Goal: Information Seeking & Learning: Learn about a topic

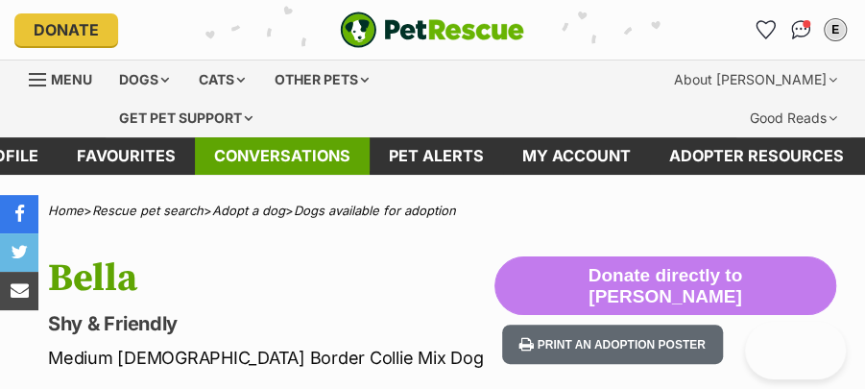
click at [280, 137] on link "Conversations" at bounding box center [282, 155] width 175 height 37
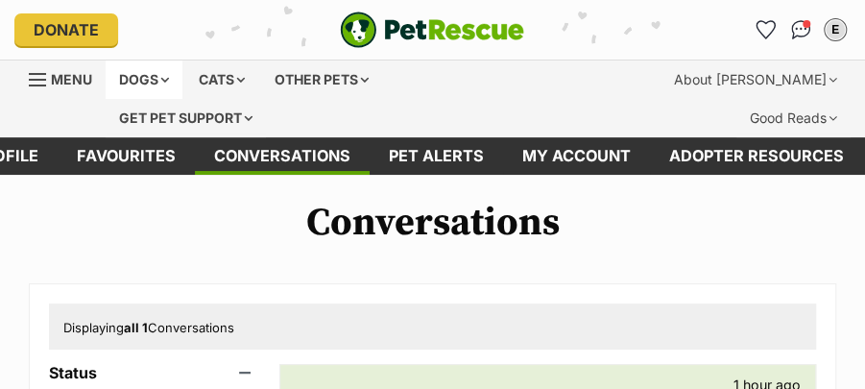
click at [167, 77] on div "Dogs" at bounding box center [144, 79] width 77 height 38
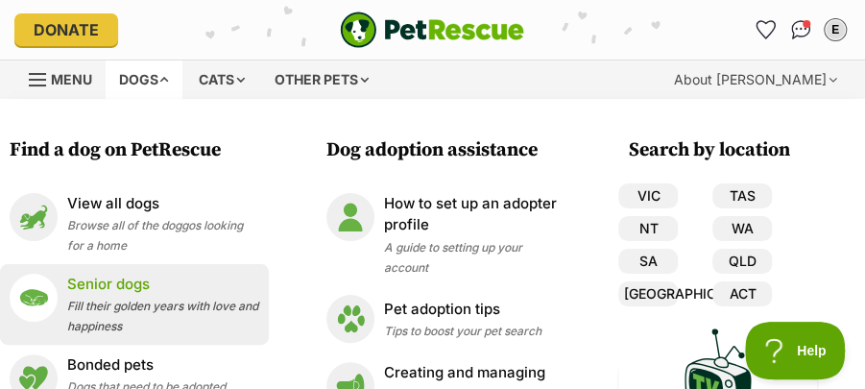
click at [125, 284] on p "Senior dogs" at bounding box center [163, 285] width 192 height 22
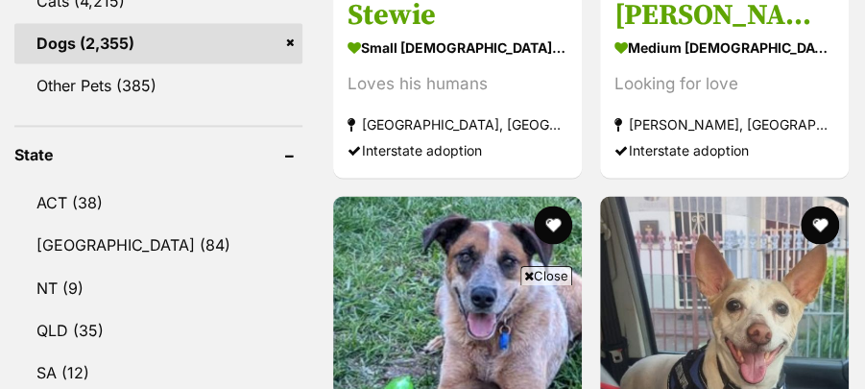
scroll to position [1152, 0]
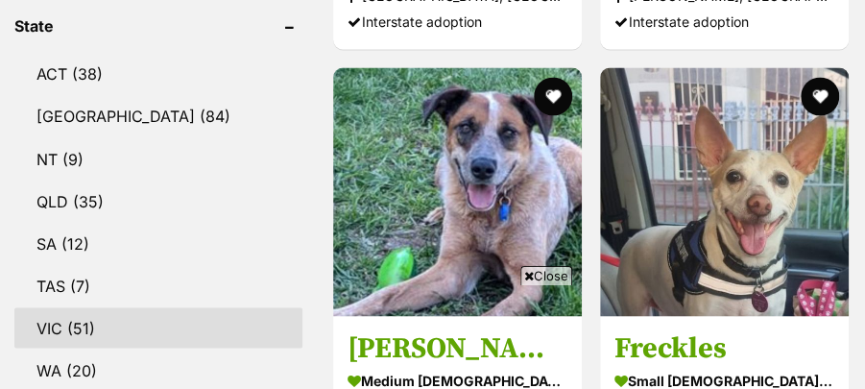
click at [52, 307] on link "VIC (51)" at bounding box center [158, 327] width 288 height 40
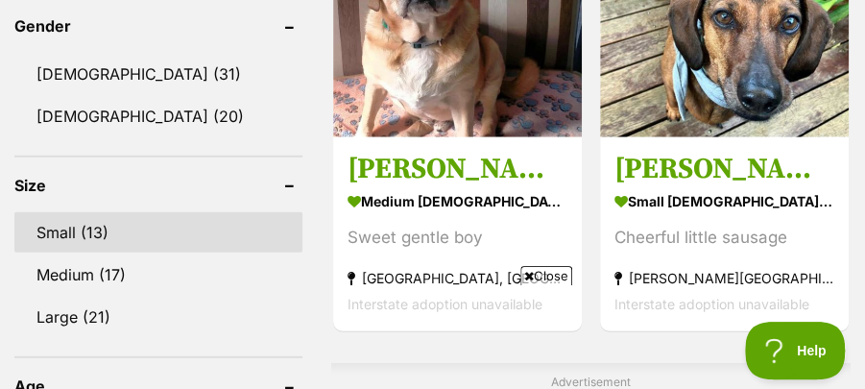
click at [93, 212] on link "Small (13)" at bounding box center [158, 232] width 288 height 40
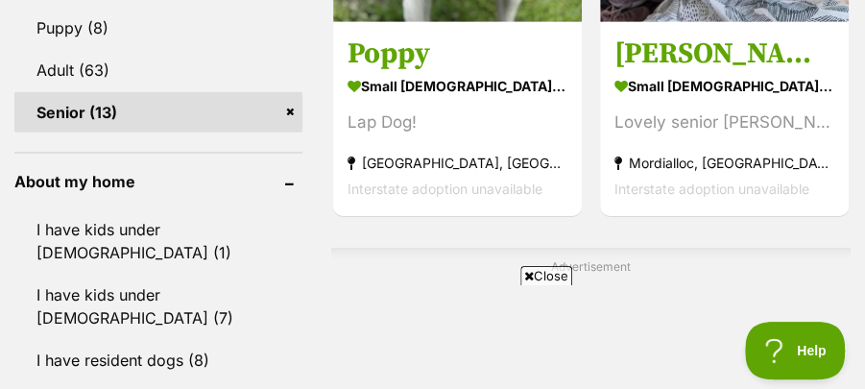
click at [289, 173] on header "About my home" at bounding box center [158, 181] width 288 height 17
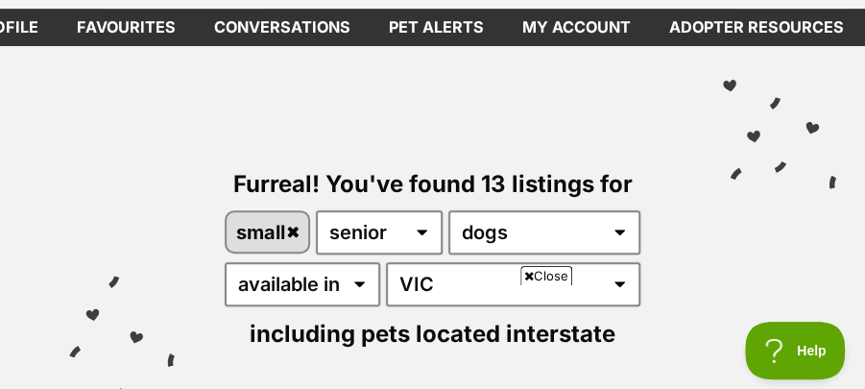
scroll to position [63, 0]
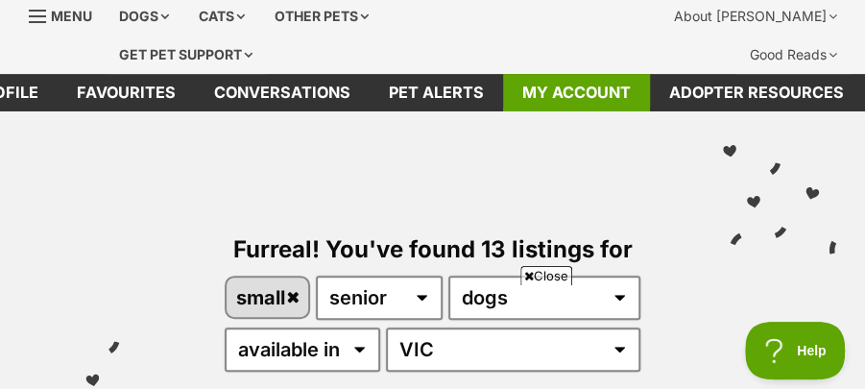
click at [552, 74] on link "My account" at bounding box center [576, 92] width 147 height 37
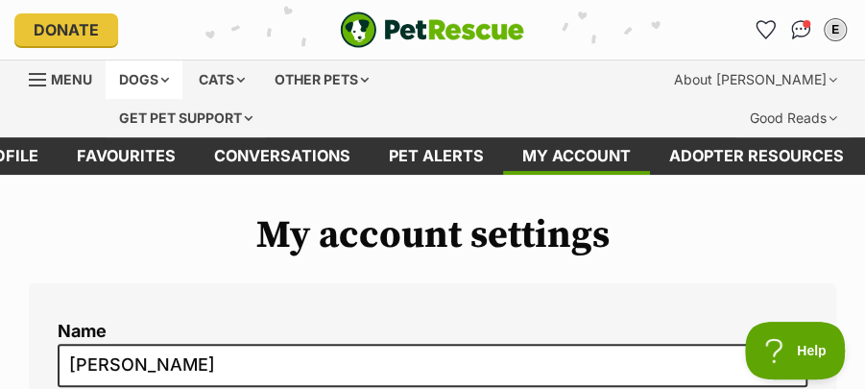
click at [156, 73] on div "Dogs" at bounding box center [144, 79] width 77 height 38
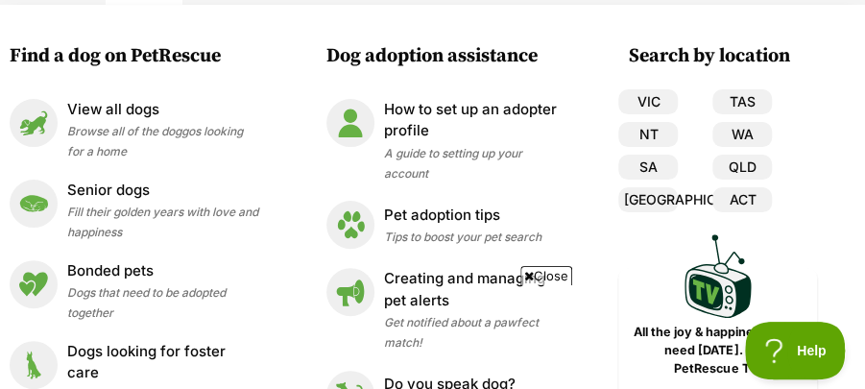
scroll to position [128, 0]
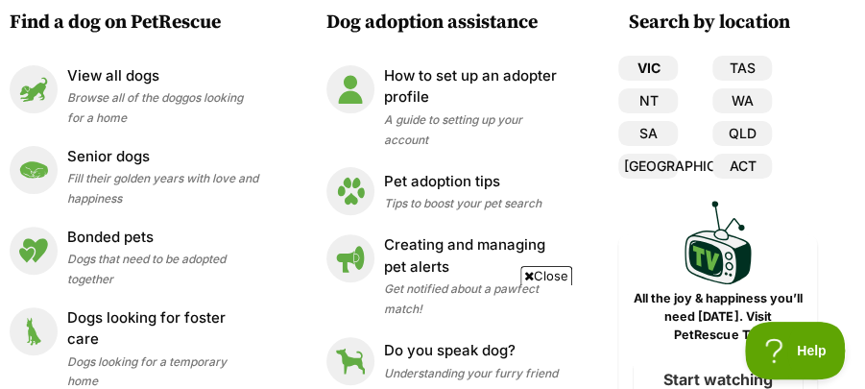
click at [639, 65] on link "VIC" at bounding box center [648, 68] width 60 height 25
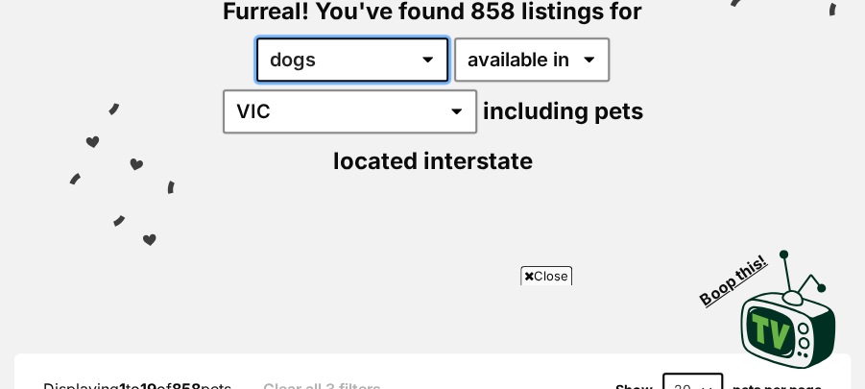
click at [422, 37] on select "any type of pet cats dogs other pets" at bounding box center [352, 59] width 192 height 44
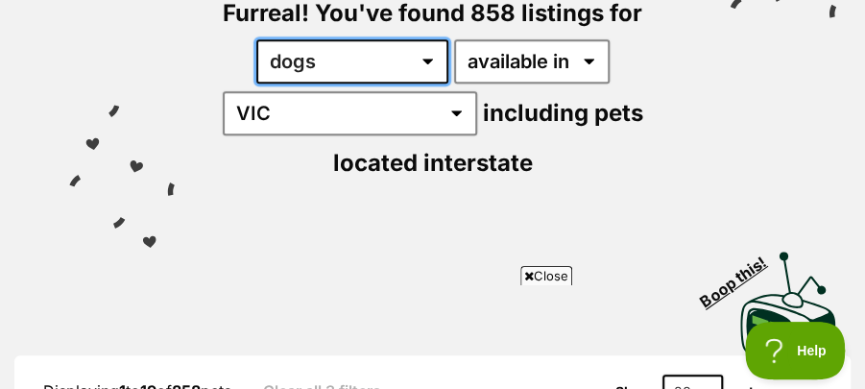
click at [256, 39] on select "any type of pet cats dogs other pets" at bounding box center [352, 61] width 192 height 44
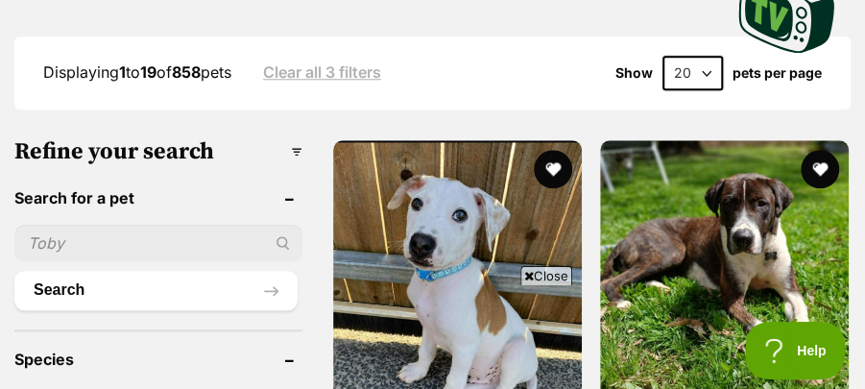
scroll to position [619, 0]
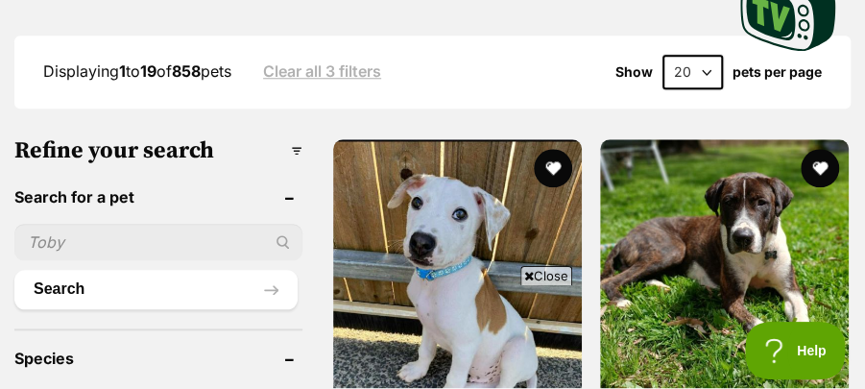
click at [171, 224] on input "text" at bounding box center [158, 242] width 288 height 36
type input "BELLA"
click at [272, 270] on button "Search" at bounding box center [155, 289] width 283 height 38
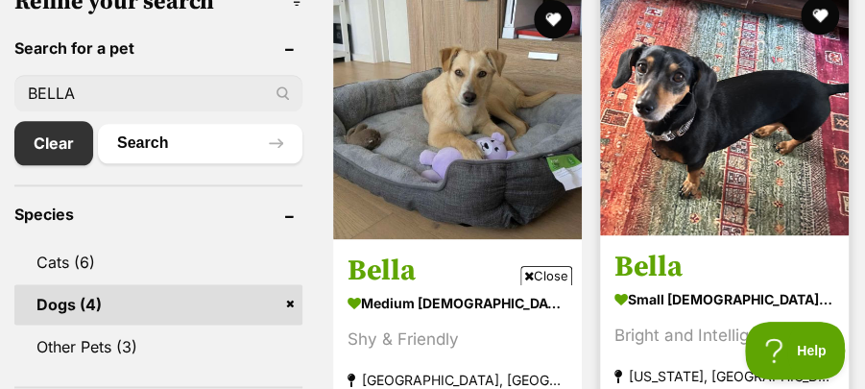
click at [755, 130] on img at bounding box center [724, 111] width 249 height 249
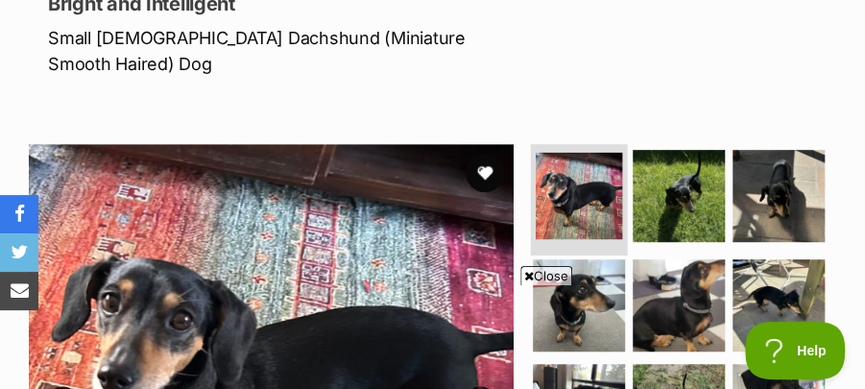
click at [606, 152] on img at bounding box center [579, 195] width 86 height 86
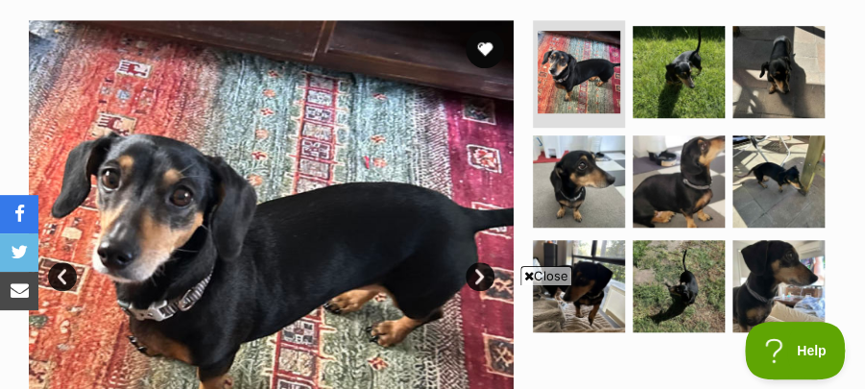
scroll to position [447, 0]
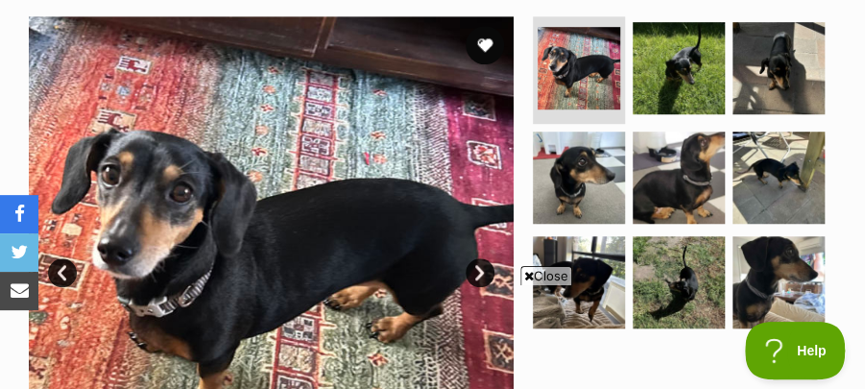
click at [474, 258] on link "Next" at bounding box center [480, 272] width 29 height 29
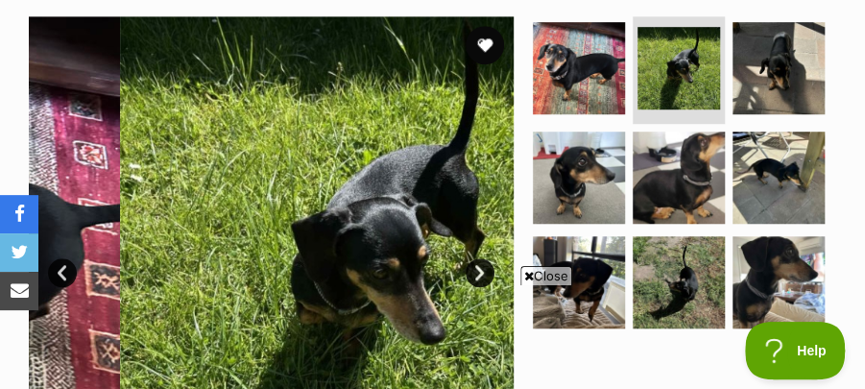
scroll to position [0, 0]
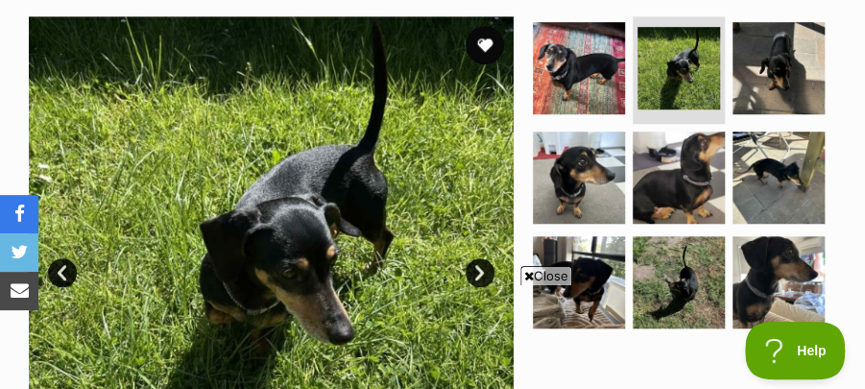
click at [479, 258] on link "Next" at bounding box center [480, 272] width 29 height 29
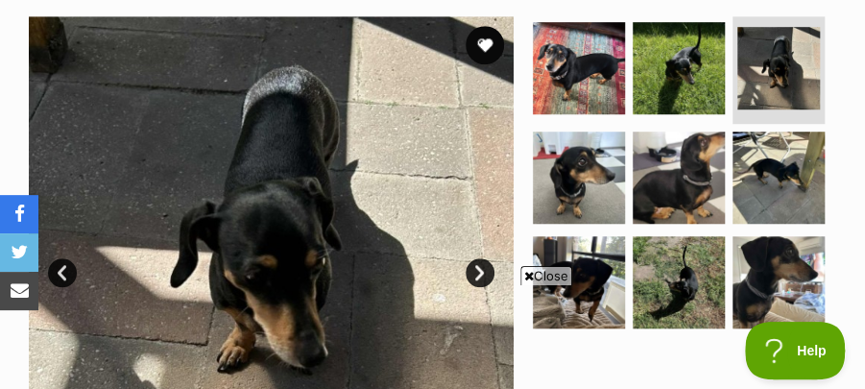
click at [479, 258] on link "Next" at bounding box center [480, 272] width 29 height 29
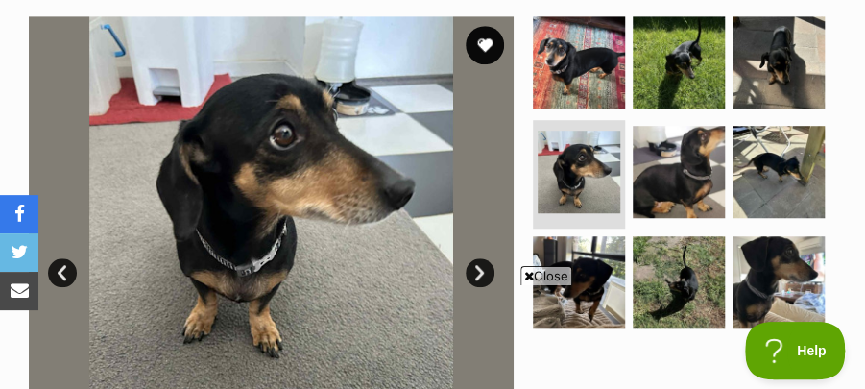
click at [479, 258] on link "Next" at bounding box center [480, 272] width 29 height 29
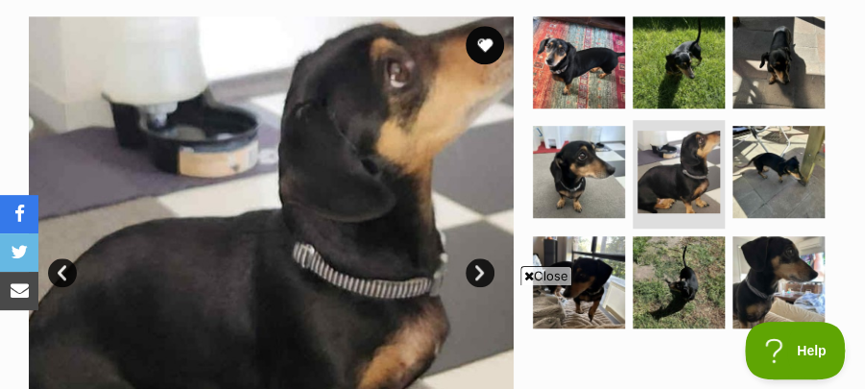
click at [479, 258] on link "Next" at bounding box center [480, 272] width 29 height 29
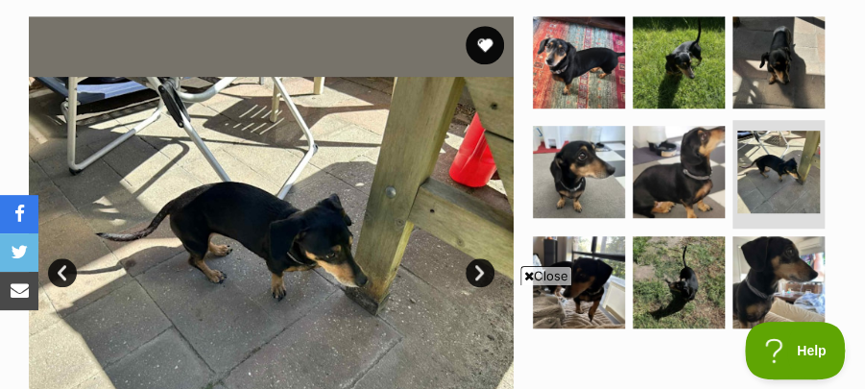
click at [479, 258] on link "Next" at bounding box center [480, 272] width 29 height 29
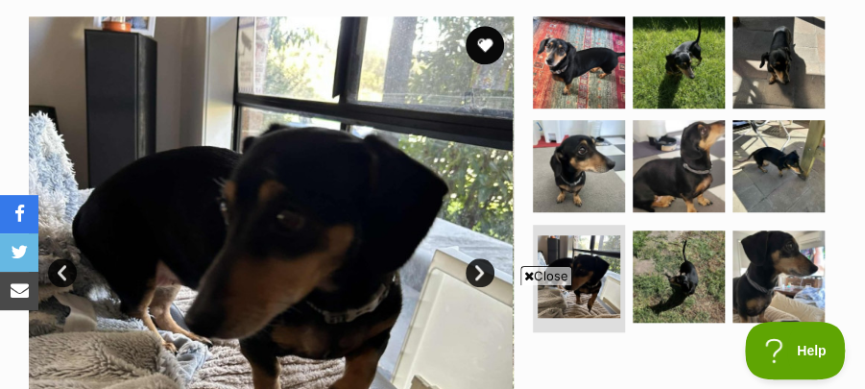
click at [479, 258] on link "Next" at bounding box center [480, 272] width 29 height 29
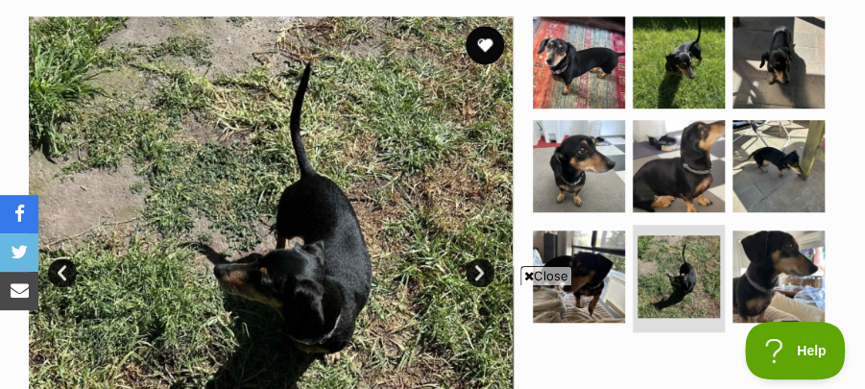
click at [479, 258] on link "Next" at bounding box center [480, 272] width 29 height 29
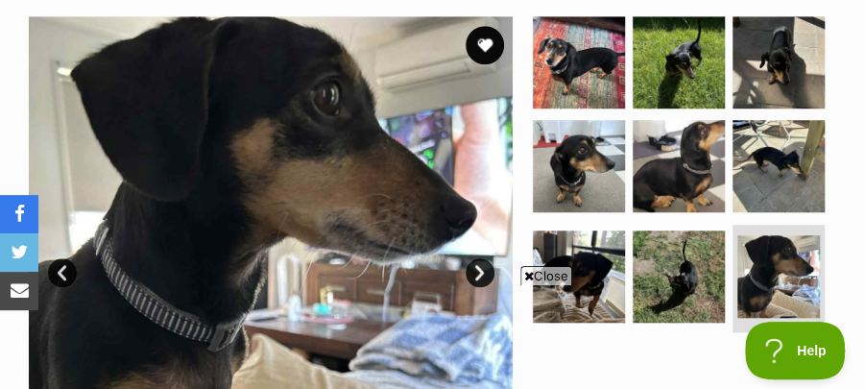
click at [479, 258] on link "Next" at bounding box center [480, 272] width 29 height 29
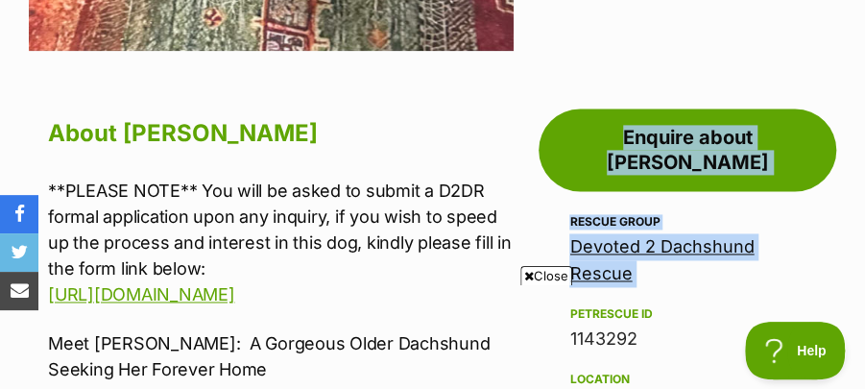
scroll to position [896, 0]
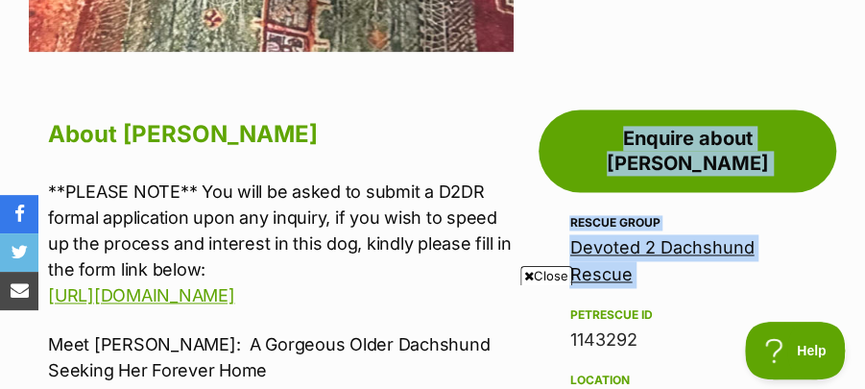
drag, startPoint x: 472, startPoint y: 208, endPoint x: 529, endPoint y: 207, distance: 56.6
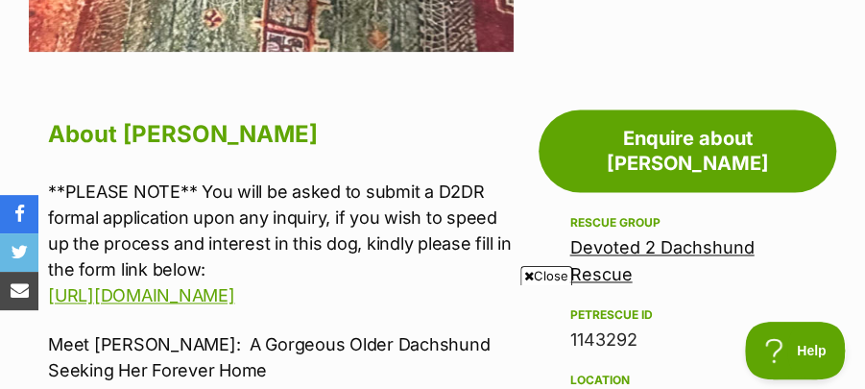
scroll to position [0, 0]
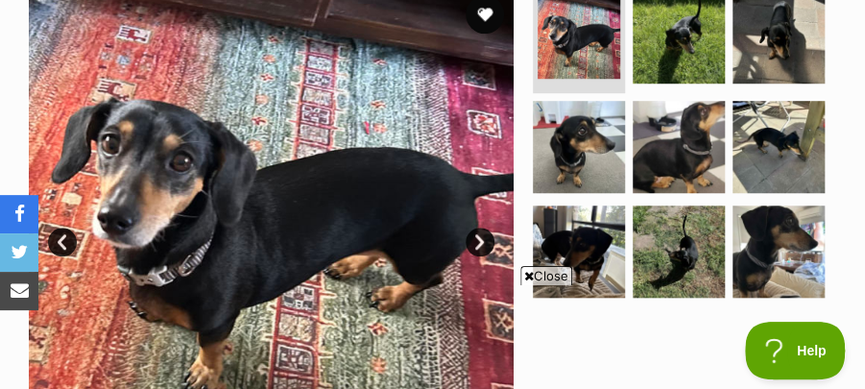
scroll to position [447, 0]
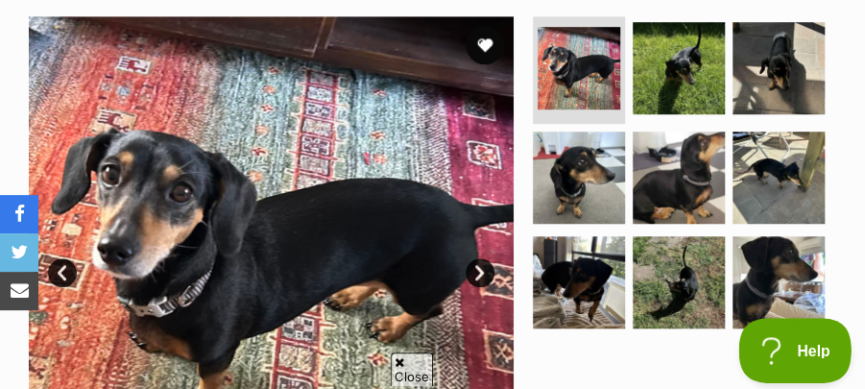
click at [770, 342] on span "Help" at bounding box center [788, 346] width 100 height 13
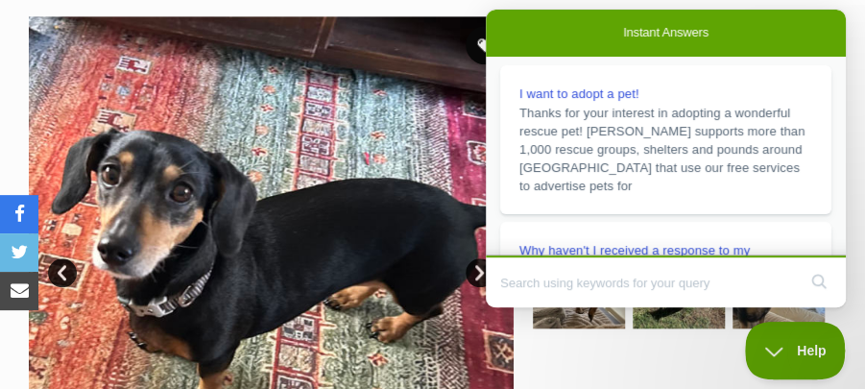
scroll to position [0, 0]
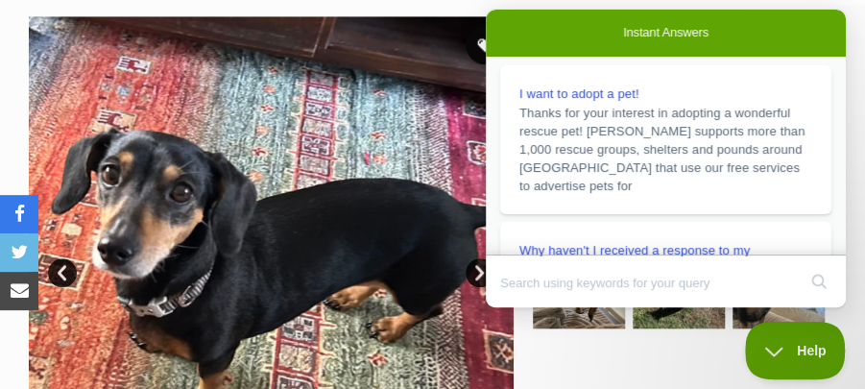
click at [431, 67] on img at bounding box center [271, 258] width 485 height 485
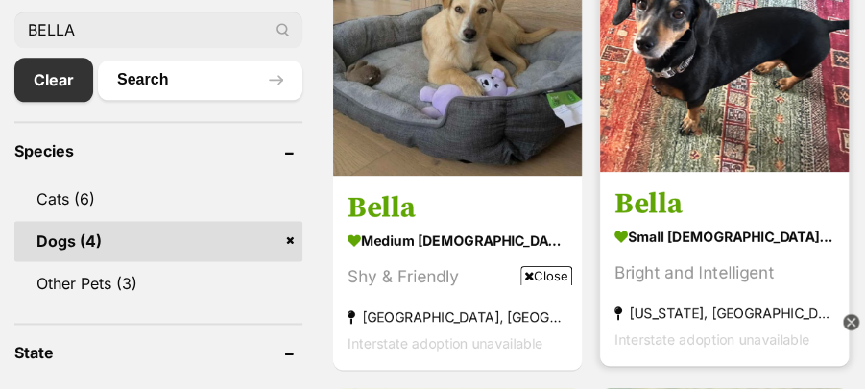
scroll to position [704, 0]
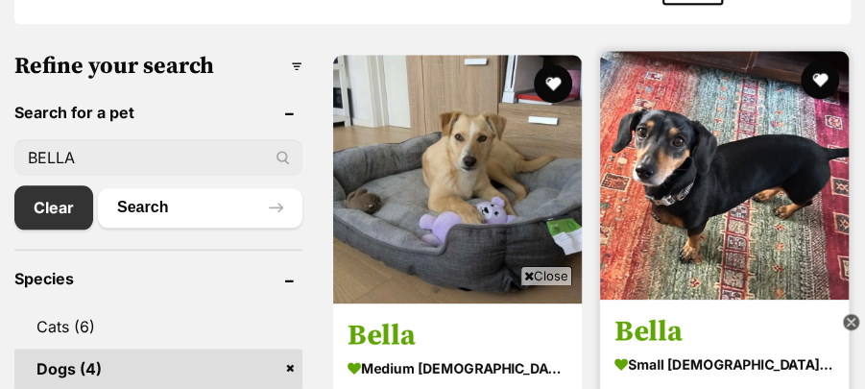
click at [780, 165] on img at bounding box center [724, 175] width 249 height 249
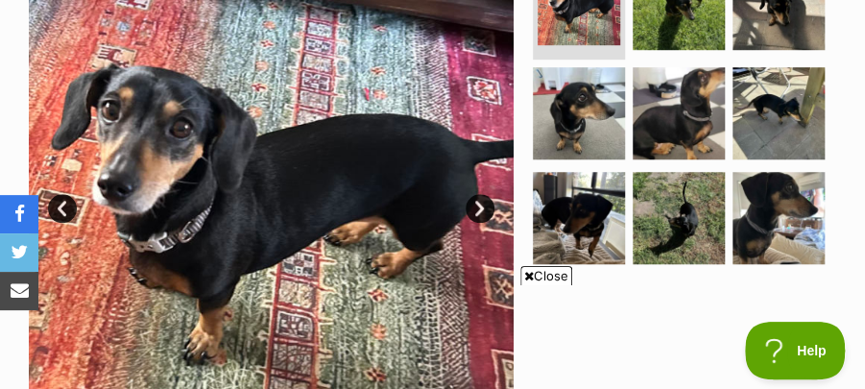
click at [479, 194] on link "Next" at bounding box center [480, 208] width 29 height 29
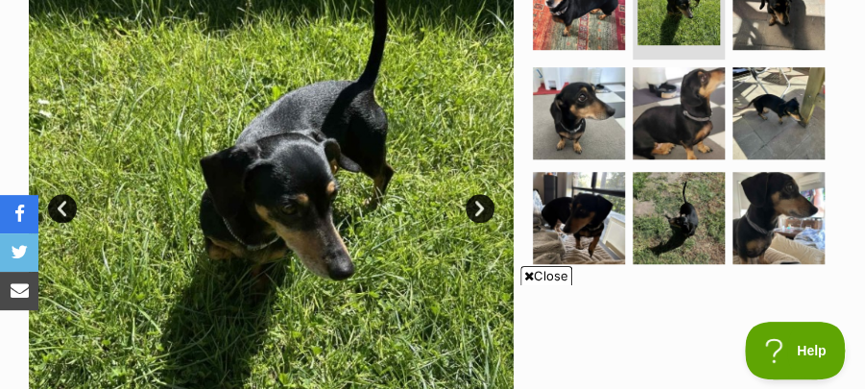
click at [478, 194] on link "Next" at bounding box center [480, 208] width 29 height 29
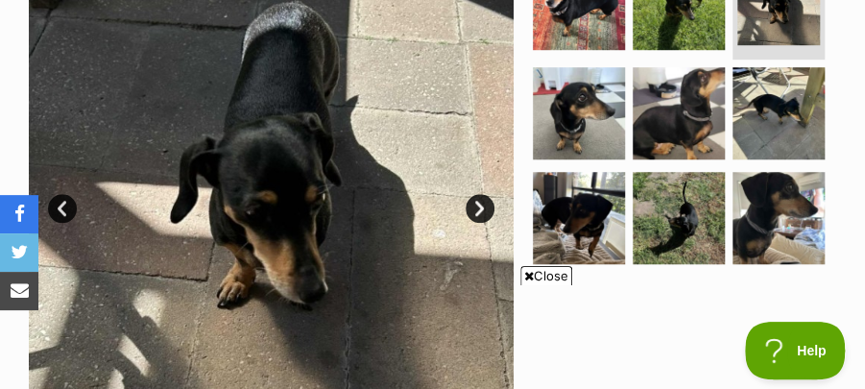
click at [478, 194] on link "Next" at bounding box center [480, 208] width 29 height 29
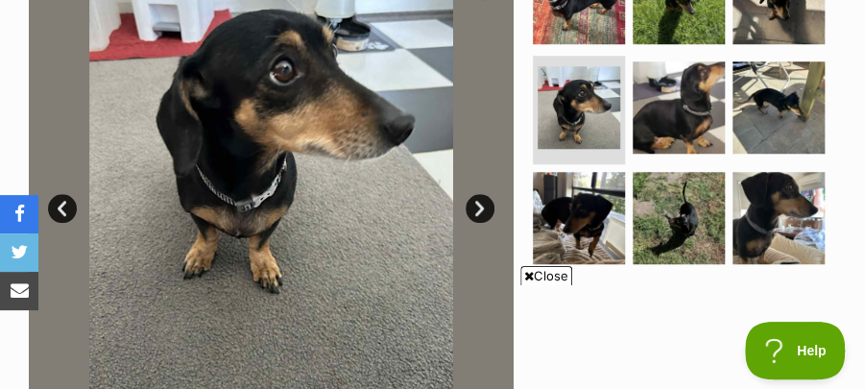
click at [478, 194] on link "Next" at bounding box center [480, 208] width 29 height 29
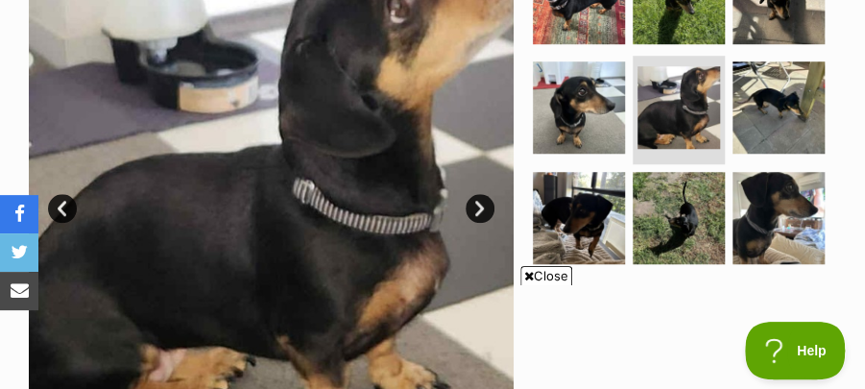
click at [478, 194] on link "Next" at bounding box center [480, 208] width 29 height 29
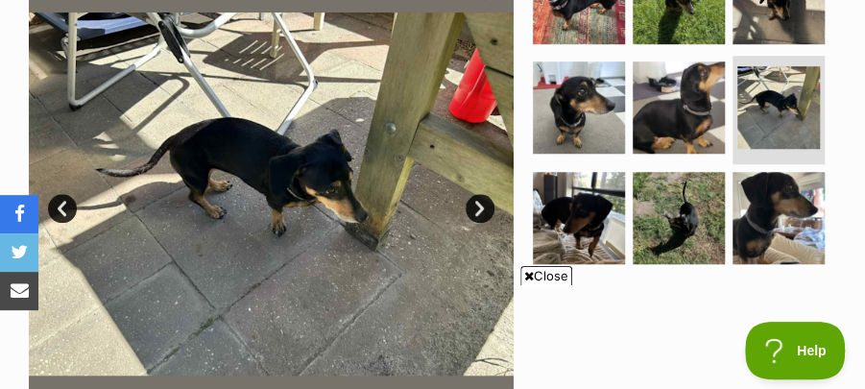
click at [473, 194] on link "Next" at bounding box center [480, 208] width 29 height 29
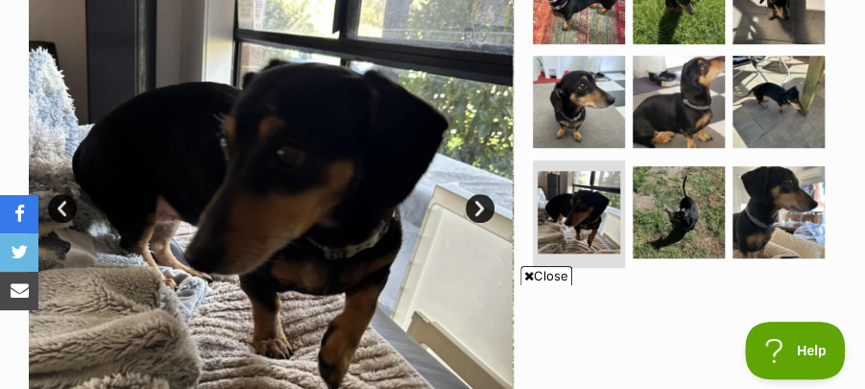
click at [473, 194] on link "Next" at bounding box center [480, 208] width 29 height 29
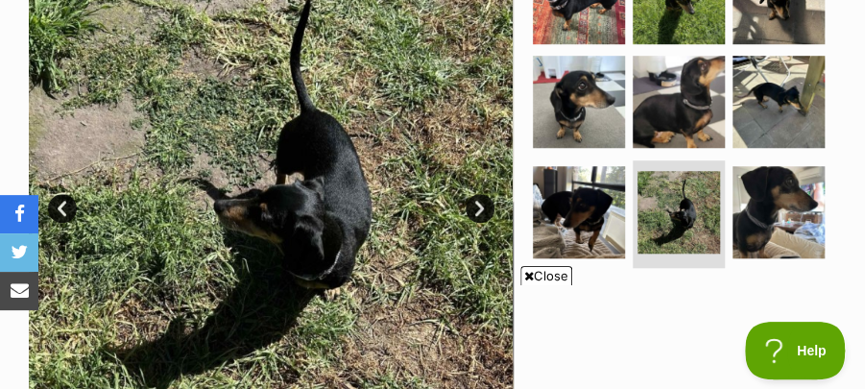
click at [473, 194] on link "Next" at bounding box center [480, 208] width 29 height 29
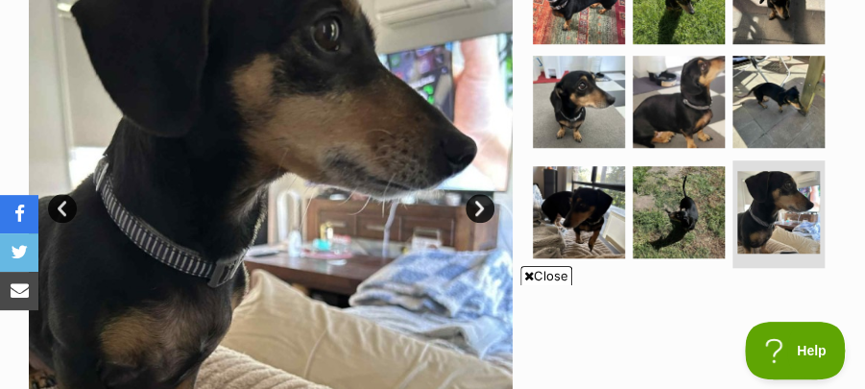
click at [473, 194] on link "Next" at bounding box center [480, 208] width 29 height 29
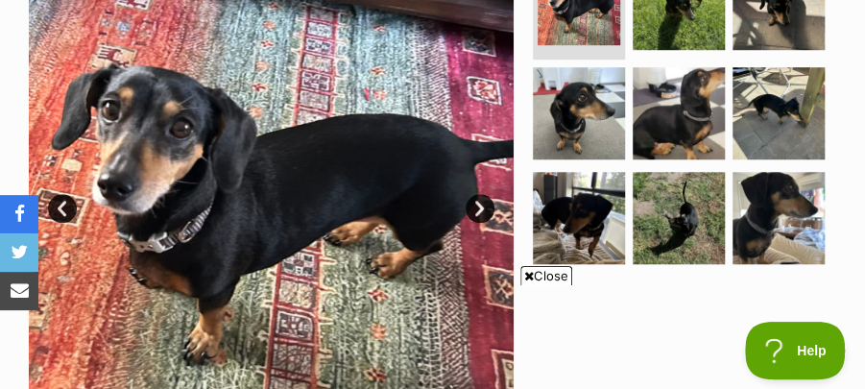
click at [610, 223] on div at bounding box center [682, 194] width 307 height 485
click at [553, 274] on span "Close" at bounding box center [546, 275] width 52 height 19
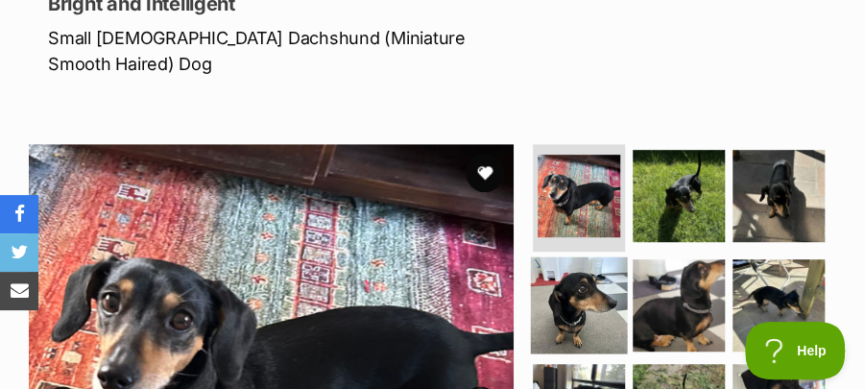
scroll to position [384, 0]
